Goal: Task Accomplishment & Management: Complete application form

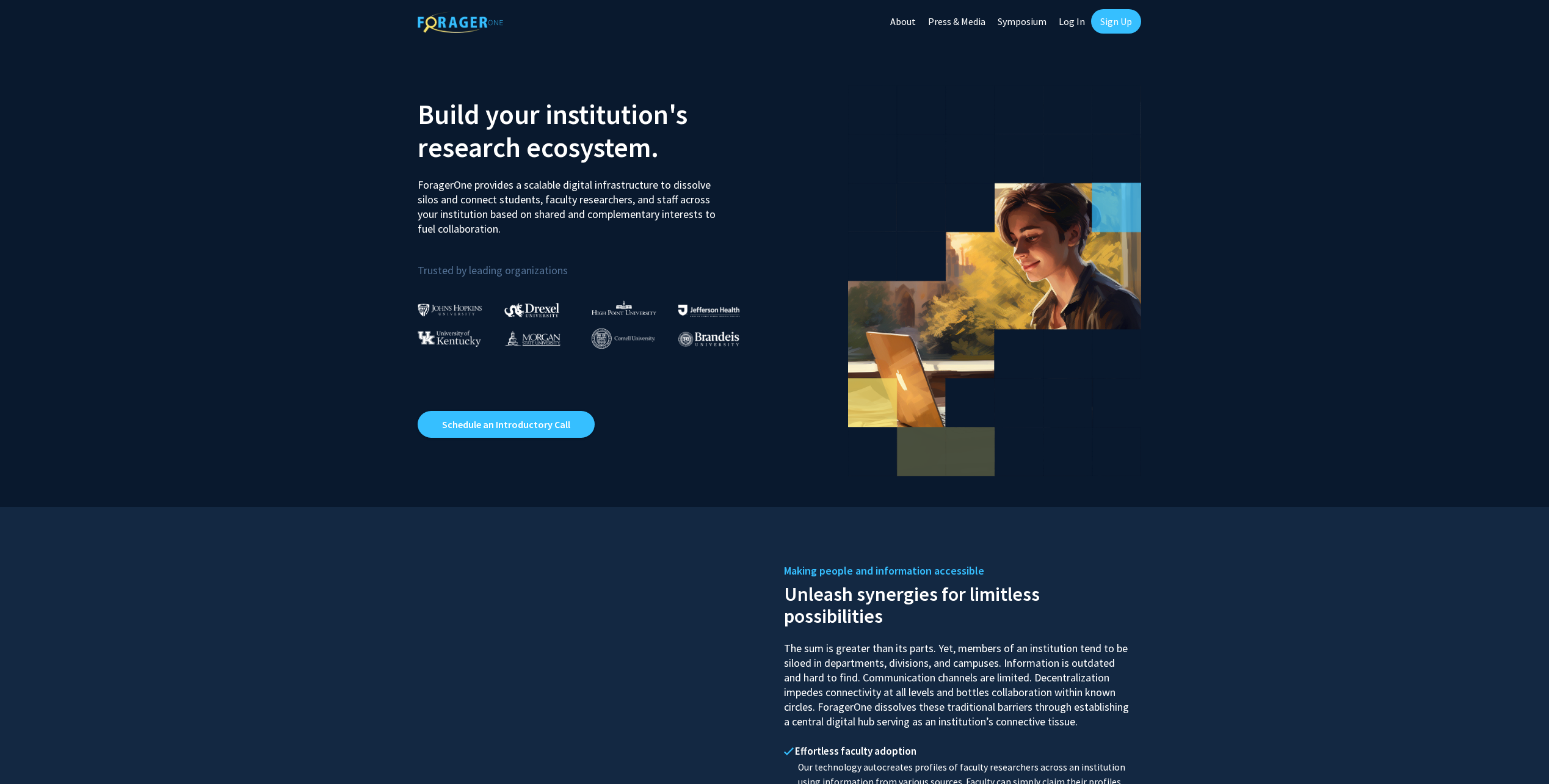
click at [1116, 23] on link "Sign Up" at bounding box center [1116, 21] width 50 height 24
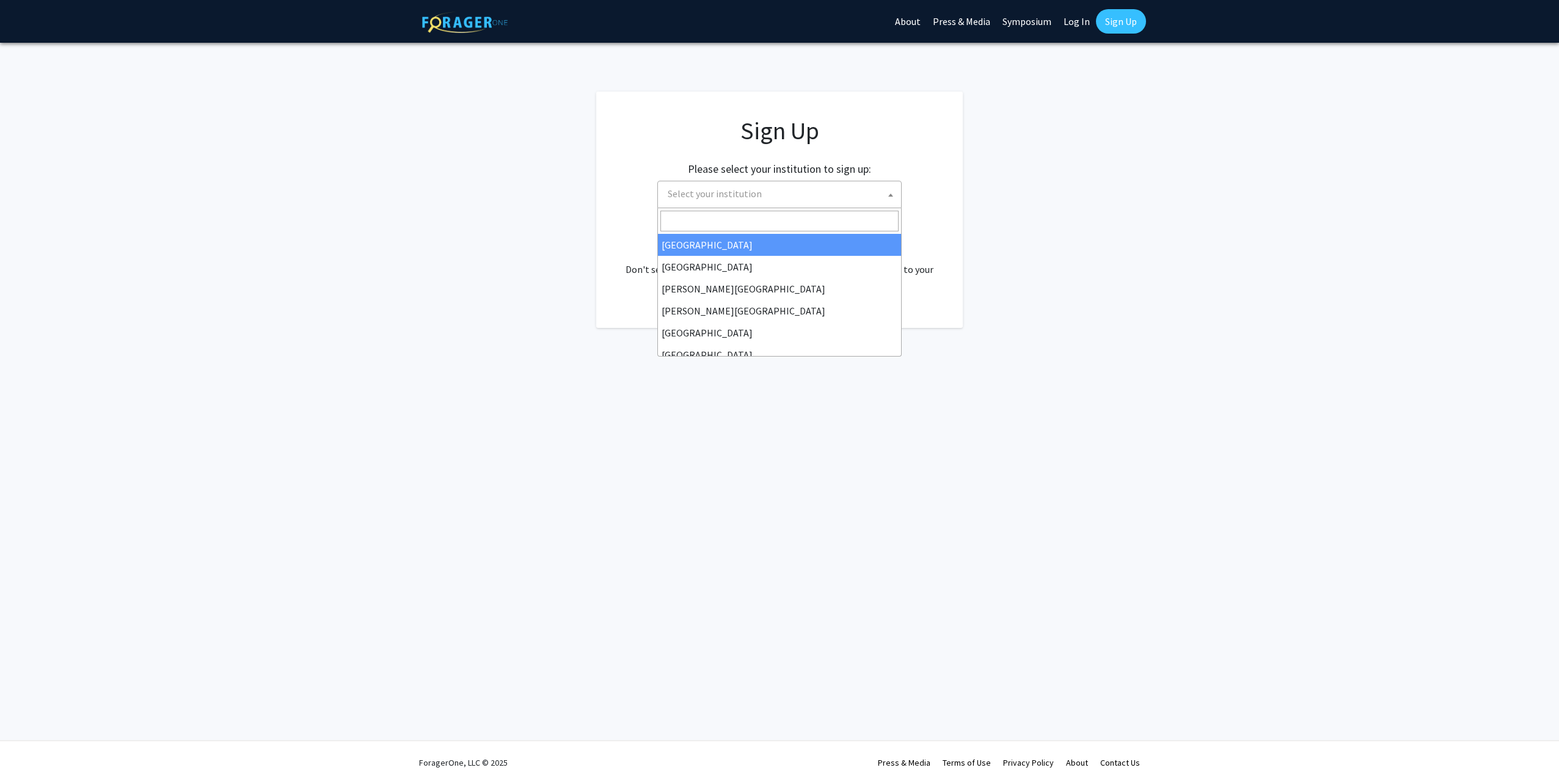
click at [791, 200] on span "Select your institution" at bounding box center [782, 193] width 238 height 25
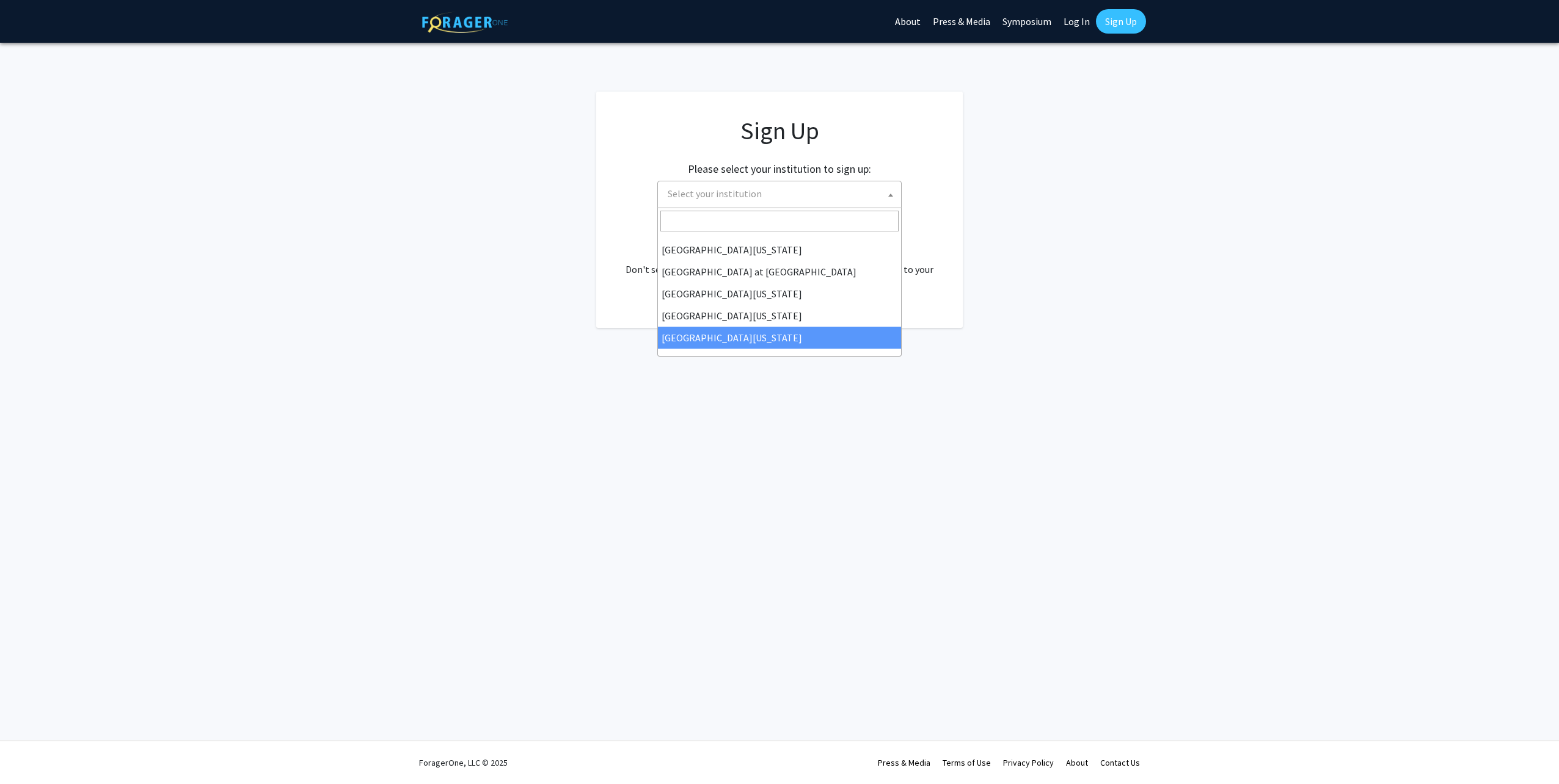
select select "33"
